Goal: Communication & Community: Answer question/provide support

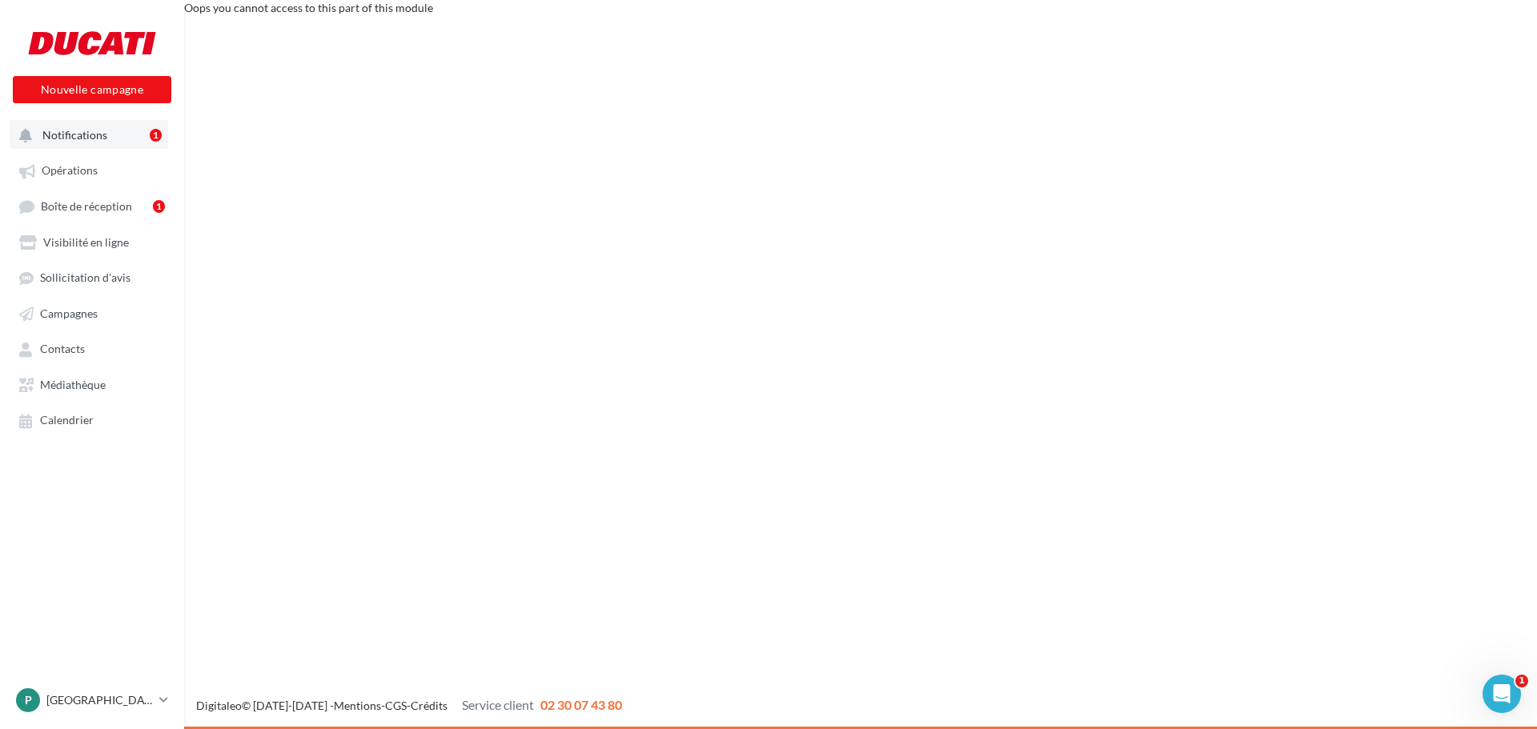
click at [73, 131] on span "Notifications" at bounding box center [74, 135] width 65 height 14
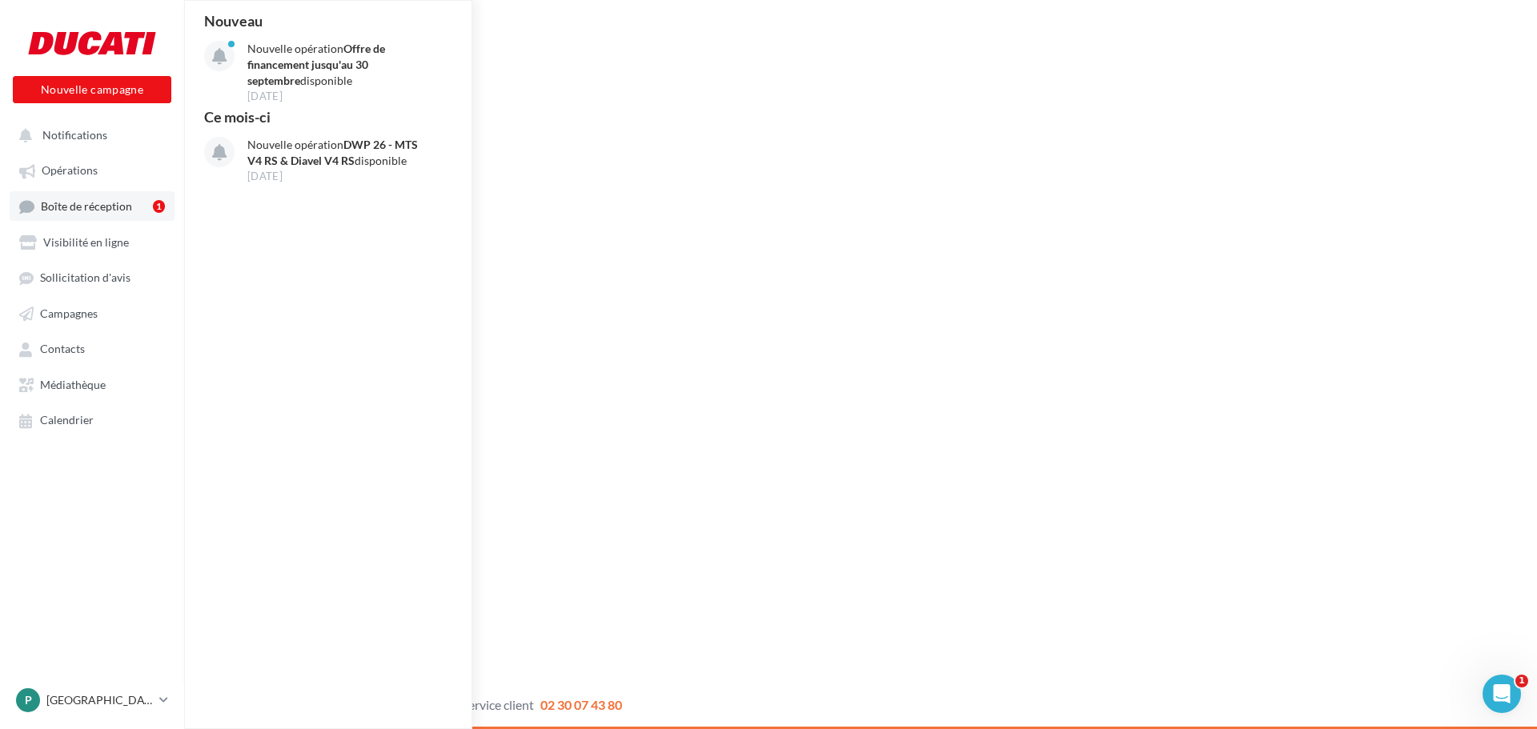
click at [82, 202] on span "Boîte de réception" at bounding box center [86, 206] width 91 height 14
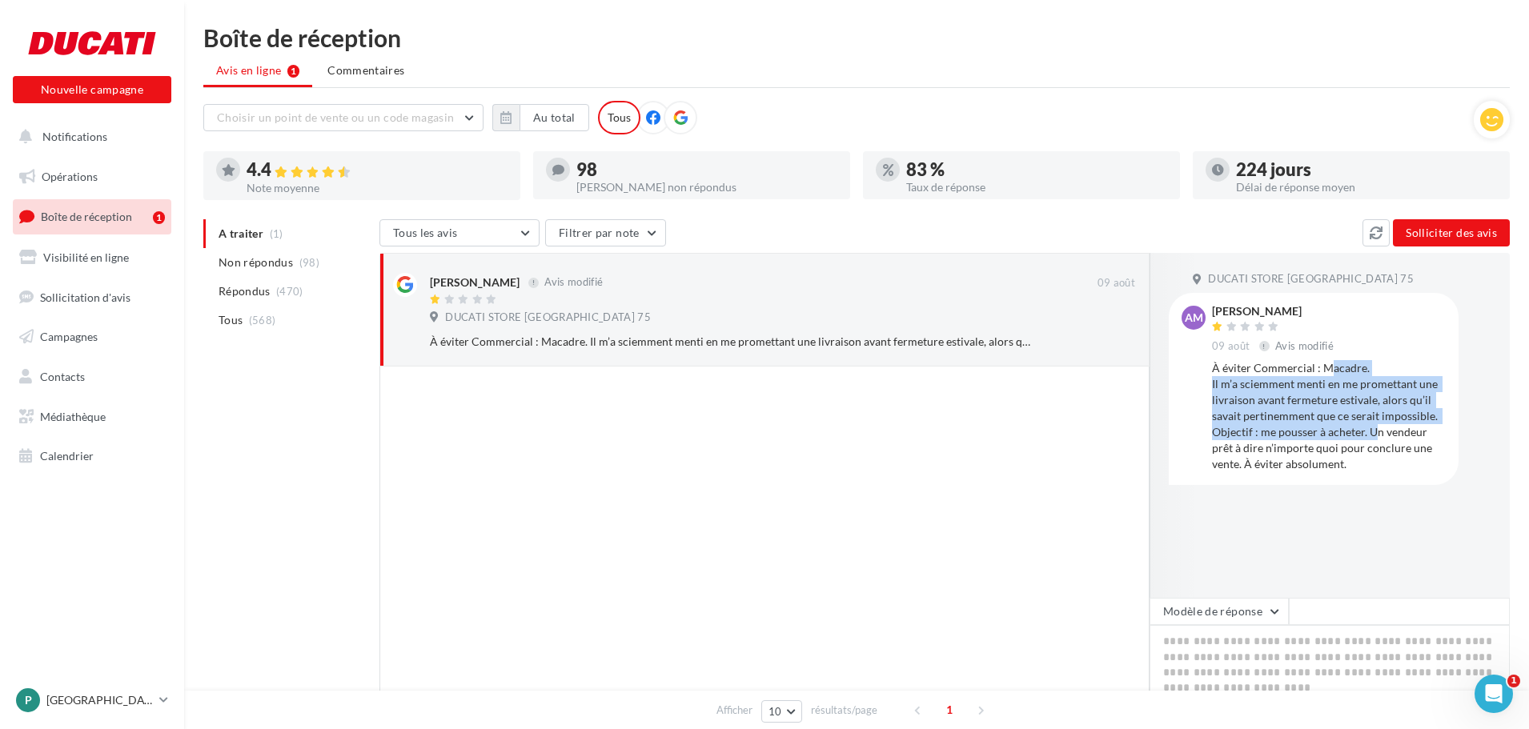
drag, startPoint x: 1326, startPoint y: 373, endPoint x: 1376, endPoint y: 431, distance: 76.6
click at [1376, 431] on div "À éviter Commercial : Macadre. Il m’a sciemment menti en me promettant une livr…" at bounding box center [1329, 416] width 234 height 112
click at [1261, 415] on div "À éviter Commercial : Macadre. Il m’a sciemment menti en me promettant une livr…" at bounding box center [1329, 416] width 234 height 112
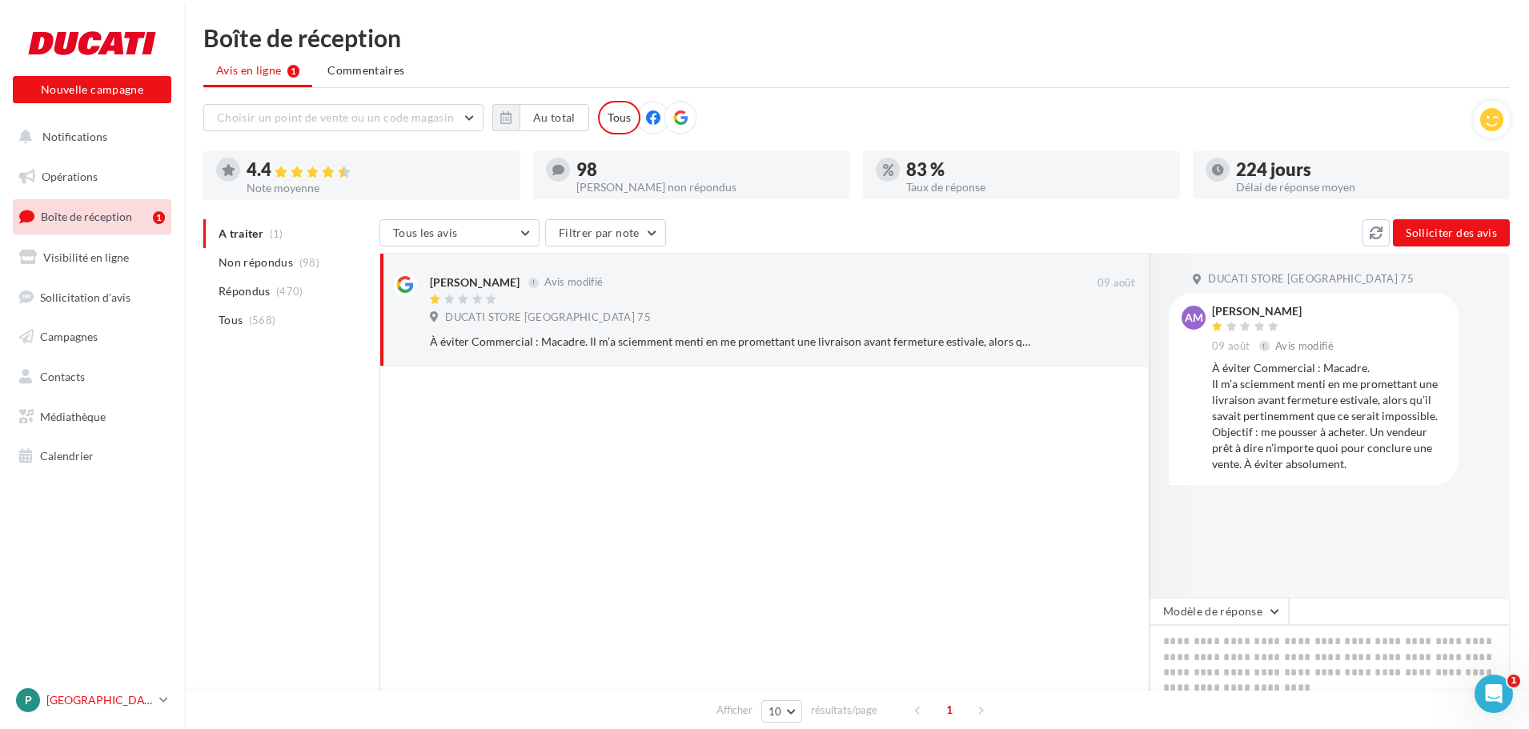
click at [70, 709] on div "P PARIS [DOMAIN_NAME]" at bounding box center [84, 700] width 137 height 24
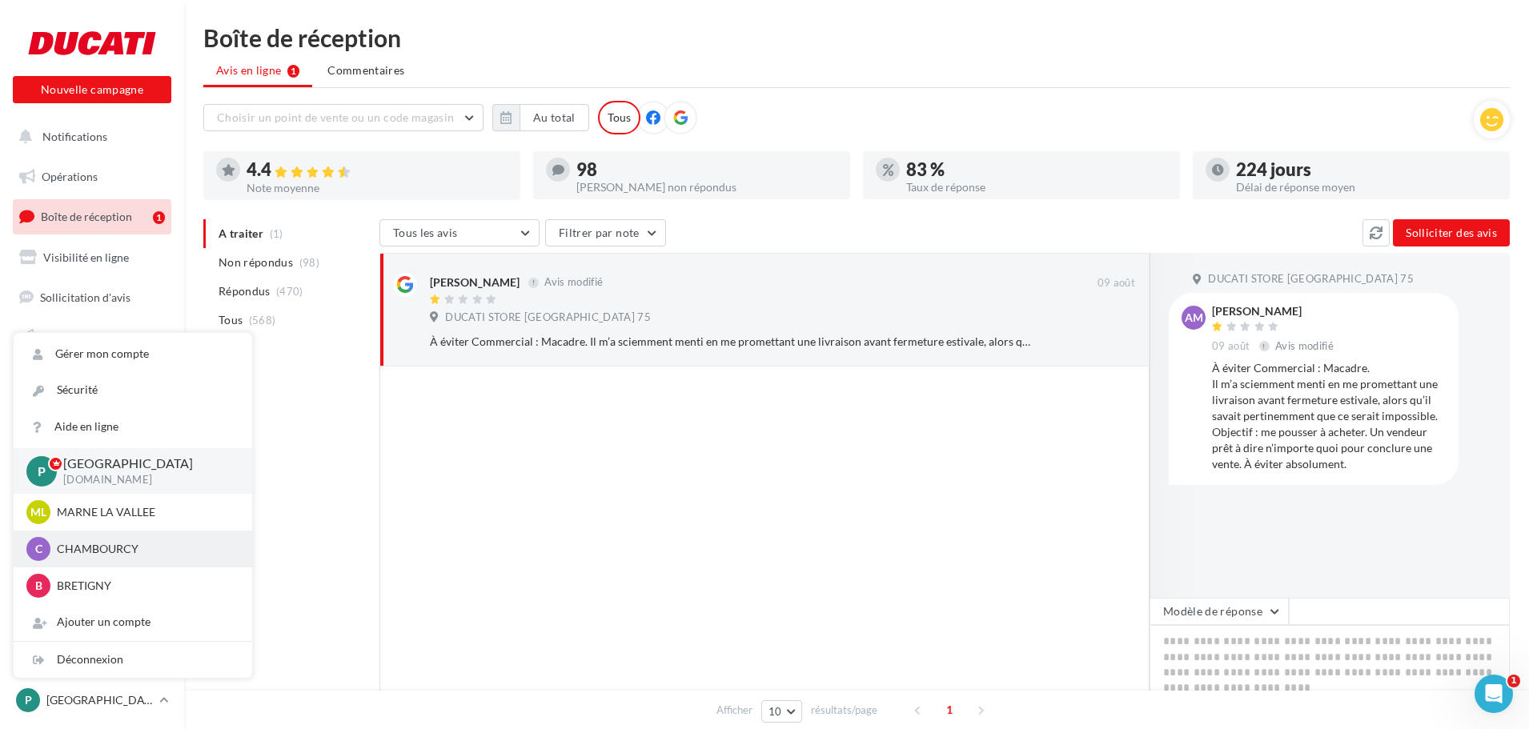
click at [113, 551] on p "CHAMBOURCY" at bounding box center [145, 549] width 176 height 16
